Goal: Book appointment/travel/reservation

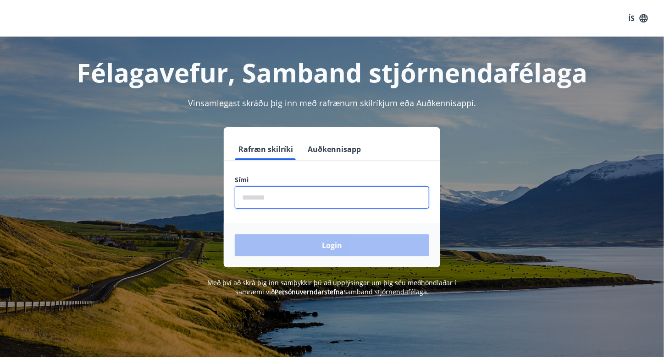
click at [267, 203] on input "phone" at bounding box center [332, 198] width 194 height 22
type input "********"
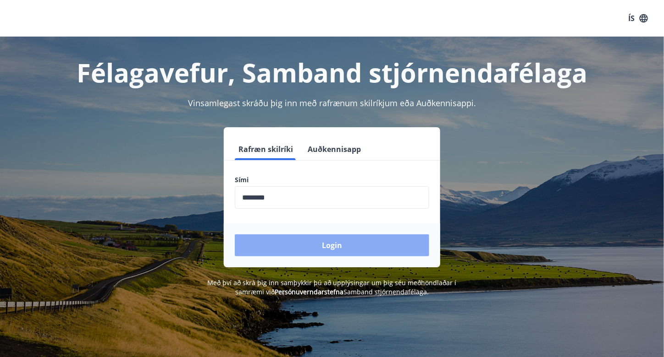
click at [312, 239] on button "Login" at bounding box center [332, 246] width 194 height 22
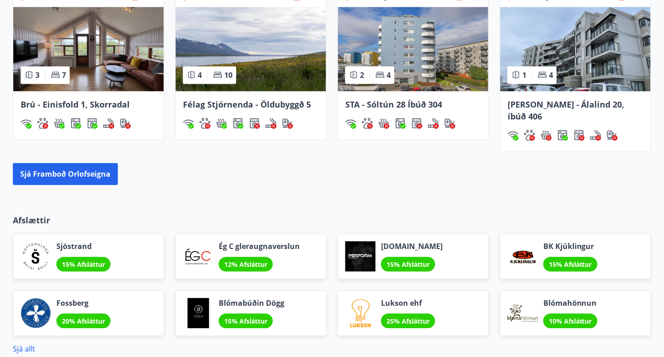
scroll to position [718, 0]
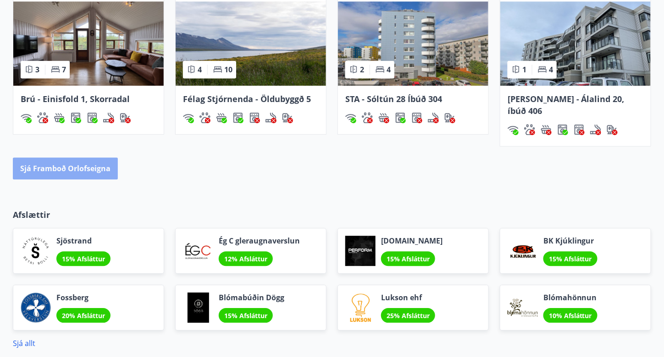
click at [87, 162] on button "Sjá framboð orlofseigna" at bounding box center [65, 169] width 105 height 22
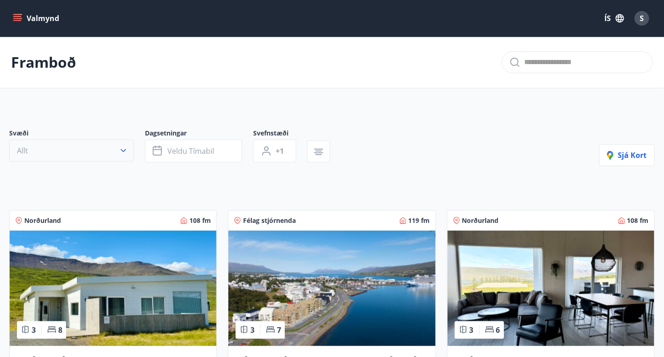
click at [111, 147] on button "Allt" at bounding box center [71, 151] width 125 height 22
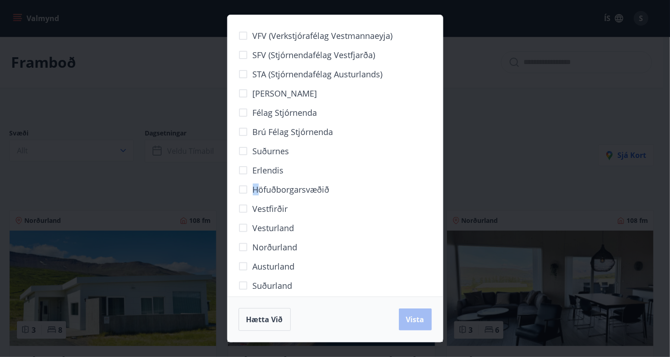
click at [245, 190] on label "Höfuðborgarsvæðið" at bounding box center [282, 189] width 96 height 19
click at [412, 314] on button "Vista" at bounding box center [415, 320] width 33 height 22
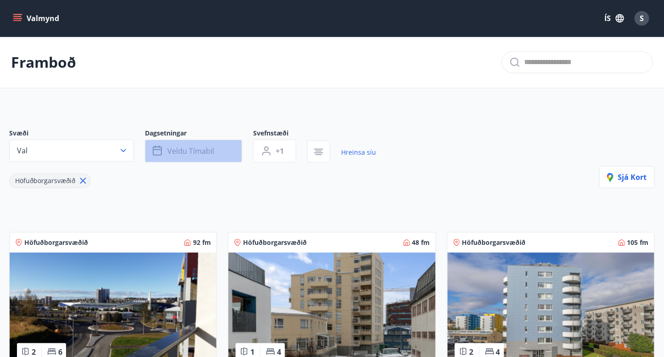
click at [209, 147] on span "Veldu tímabil" at bounding box center [190, 151] width 47 height 10
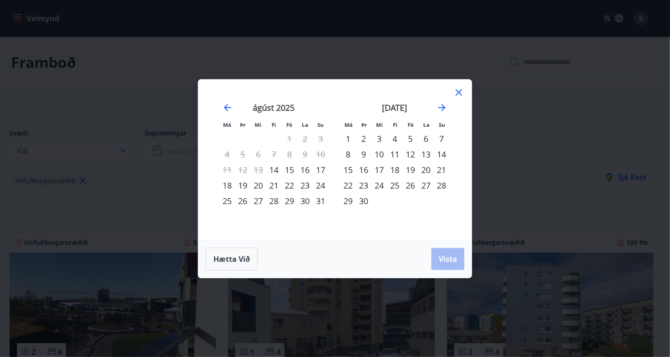
click at [291, 186] on div "22" at bounding box center [290, 186] width 16 height 16
click at [321, 187] on div "24" at bounding box center [321, 186] width 16 height 16
click at [445, 262] on span "Vista" at bounding box center [448, 259] width 18 height 10
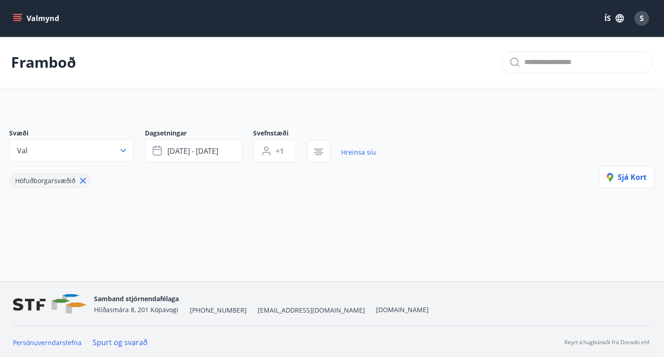
scroll to position [1, 0]
click at [356, 156] on link "Hreinsa síu" at bounding box center [358, 152] width 35 height 20
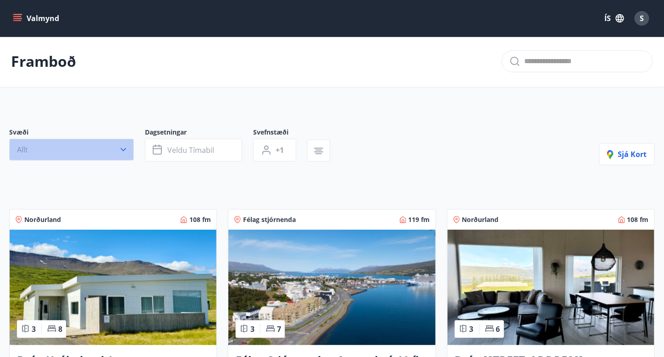
click at [70, 146] on button "Allt" at bounding box center [71, 150] width 125 height 22
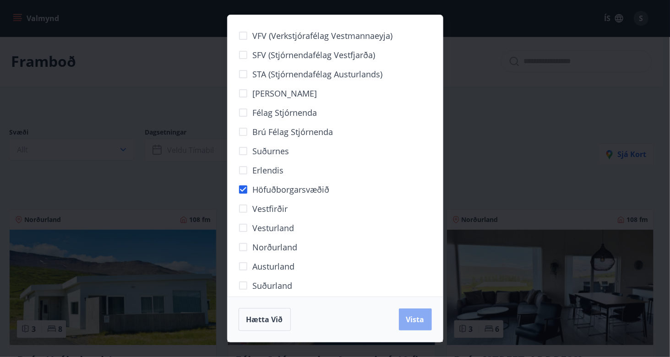
click at [416, 322] on span "Vista" at bounding box center [416, 320] width 18 height 10
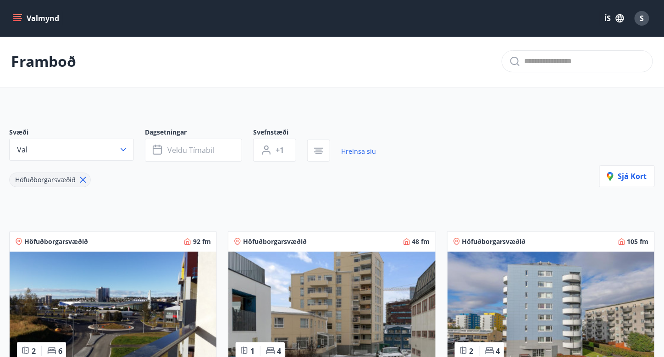
drag, startPoint x: 663, startPoint y: 62, endPoint x: 669, endPoint y: 98, distance: 36.2
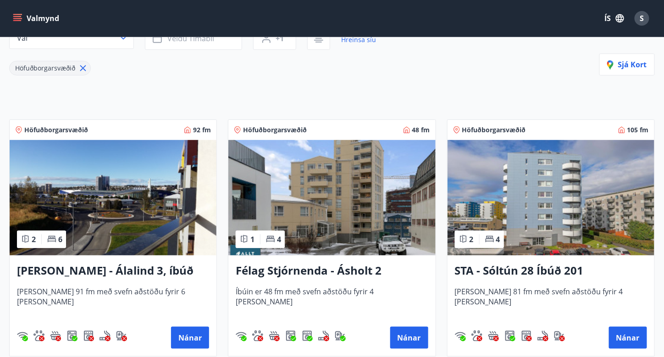
scroll to position [162, 0]
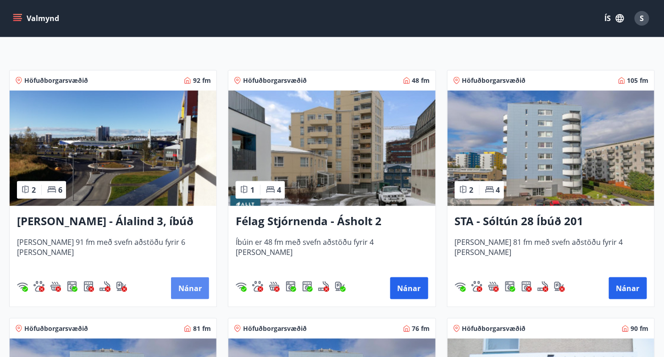
click at [187, 295] on button "Nánar" at bounding box center [190, 289] width 38 height 22
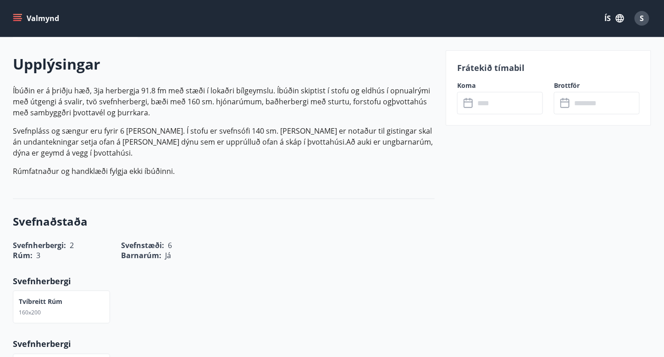
scroll to position [264, 0]
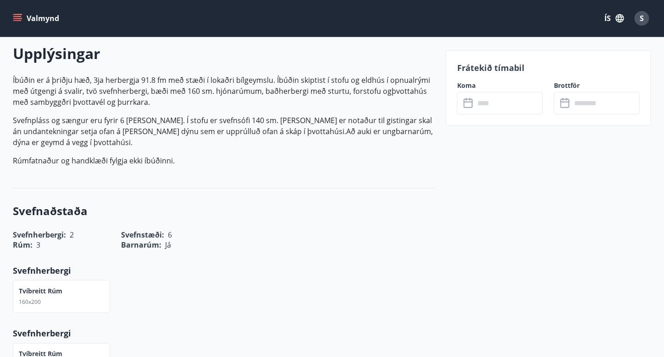
click at [530, 106] on input "text" at bounding box center [508, 103] width 68 height 22
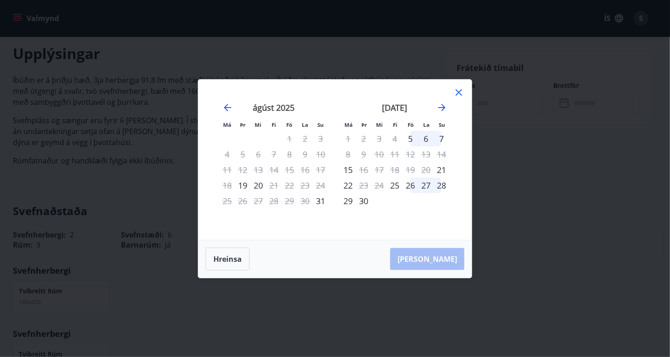
drag, startPoint x: 530, startPoint y: 106, endPoint x: 453, endPoint y: 111, distance: 77.2
click at [453, 111] on div "Má Þr Mi Fi Fö La Su Má Þr Mi Fi Fö La Su [DATE] 1 2 3 4 5 6 7 8 9 10 11 12 13 …" at bounding box center [335, 178] width 670 height 357
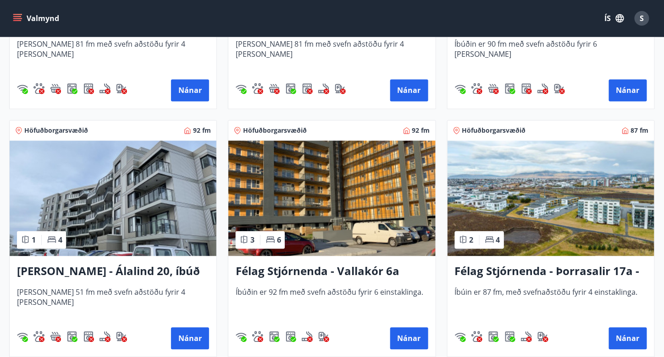
scroll to position [620, 0]
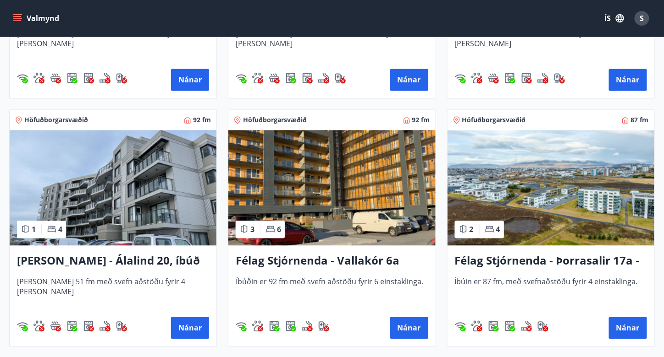
click at [398, 211] on img at bounding box center [331, 187] width 207 height 115
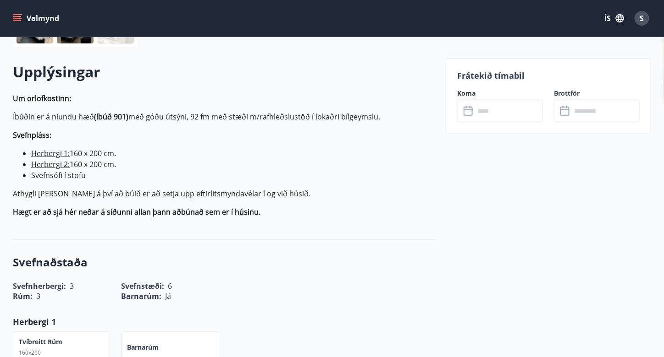
scroll to position [251, 0]
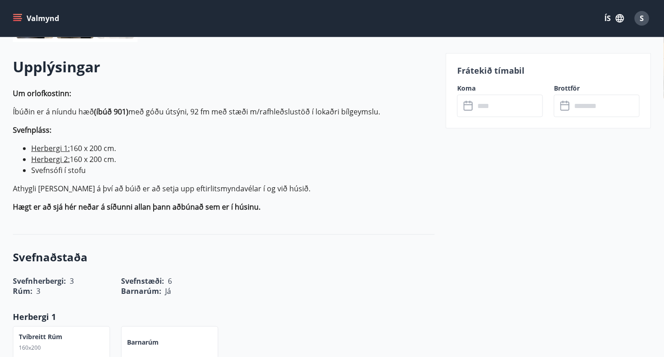
click at [497, 101] on input "text" at bounding box center [508, 106] width 68 height 22
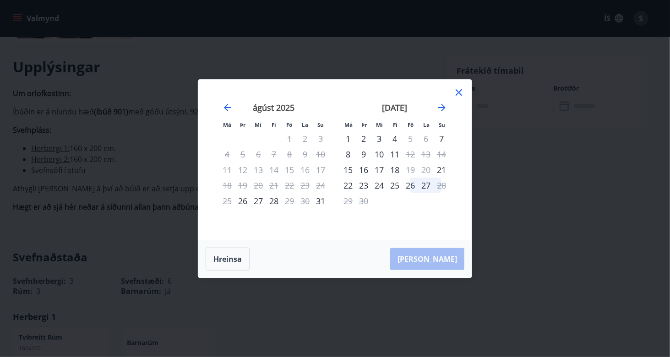
click at [462, 89] on icon at bounding box center [459, 92] width 11 height 11
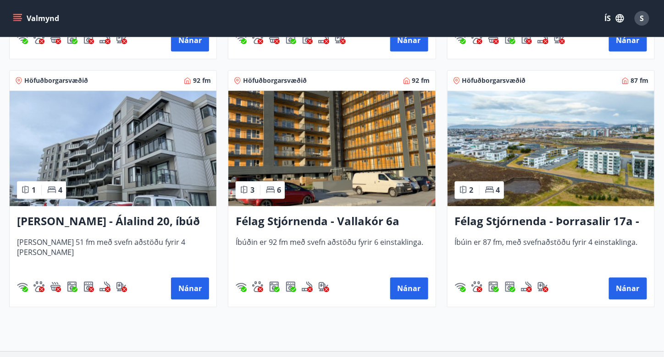
scroll to position [664, 0]
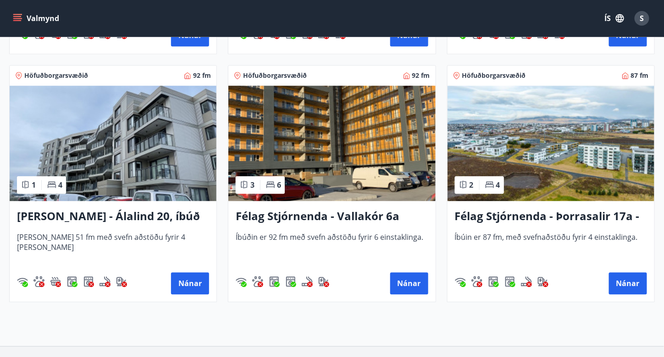
click at [159, 146] on img at bounding box center [113, 143] width 207 height 115
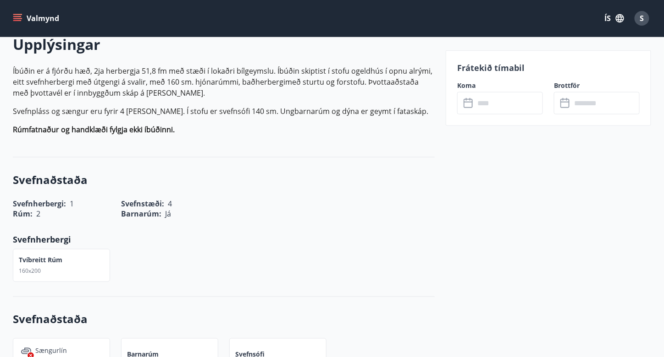
scroll to position [281, 0]
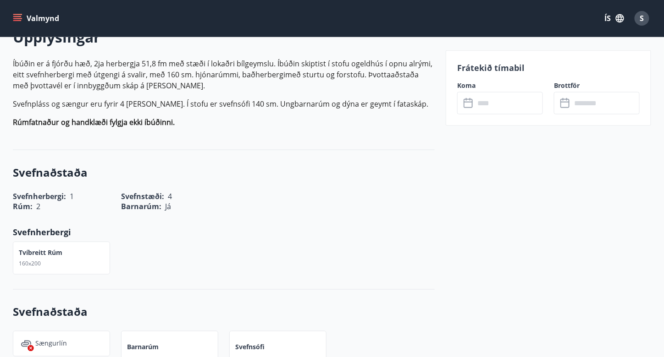
click at [513, 103] on input "text" at bounding box center [508, 103] width 68 height 22
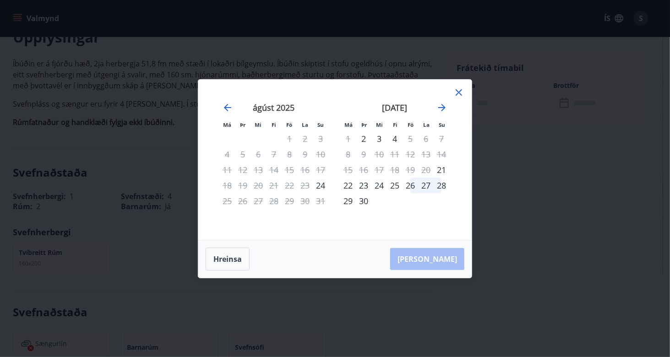
click at [455, 93] on icon at bounding box center [459, 92] width 11 height 11
